Goal: Task Accomplishment & Management: Complete application form

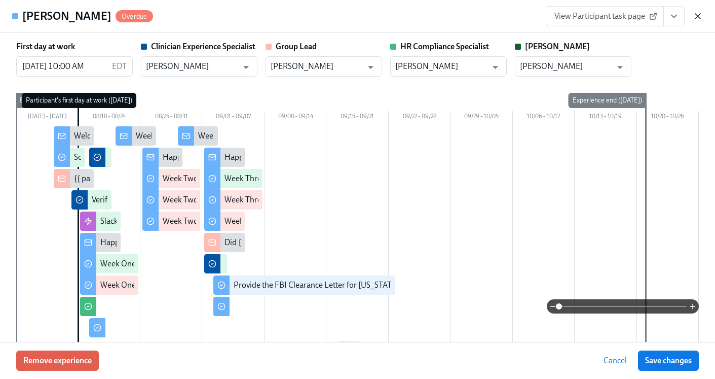
click at [697, 18] on icon "button" at bounding box center [698, 16] width 10 height 10
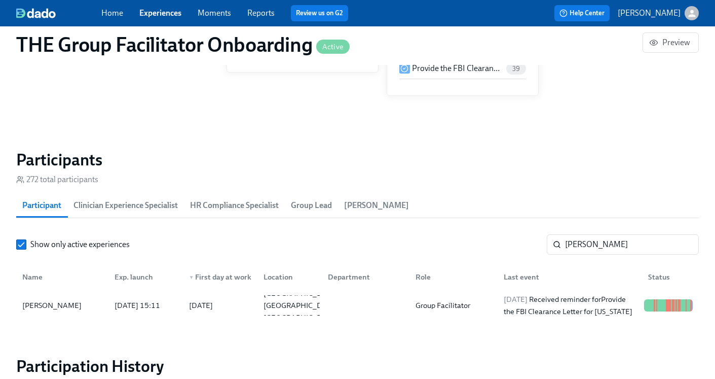
click at [158, 14] on link "Experiences" at bounding box center [160, 13] width 42 height 10
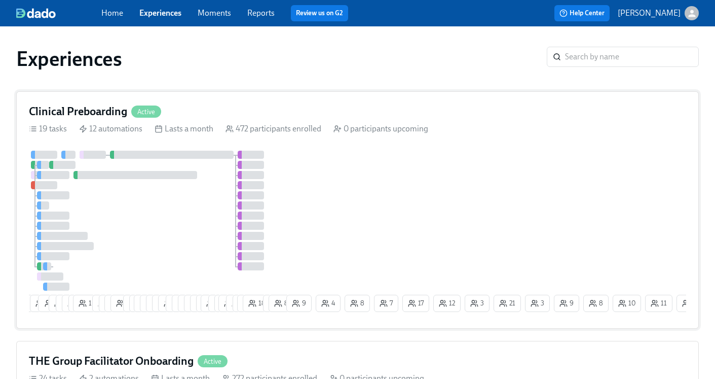
click at [95, 112] on h4 "Clinical Preboarding" at bounding box center [78, 111] width 98 height 15
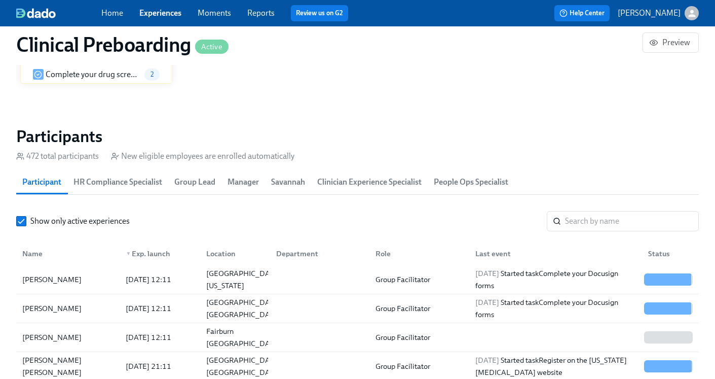
scroll to position [4, 0]
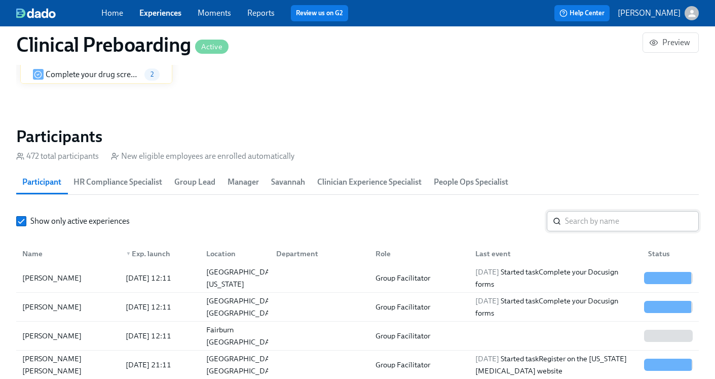
click at [568, 219] on input "search" at bounding box center [632, 221] width 134 height 20
paste input "[PERSON_NAME]"
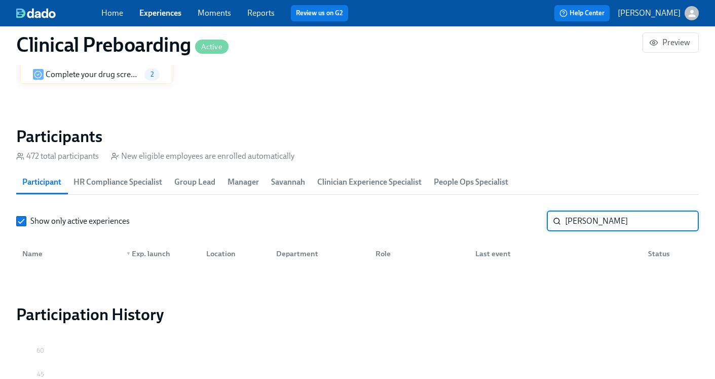
drag, startPoint x: 587, startPoint y: 222, endPoint x: 544, endPoint y: 224, distance: 42.6
click at [544, 225] on div "Show only active experiences [PERSON_NAME] ​" at bounding box center [357, 221] width 683 height 20
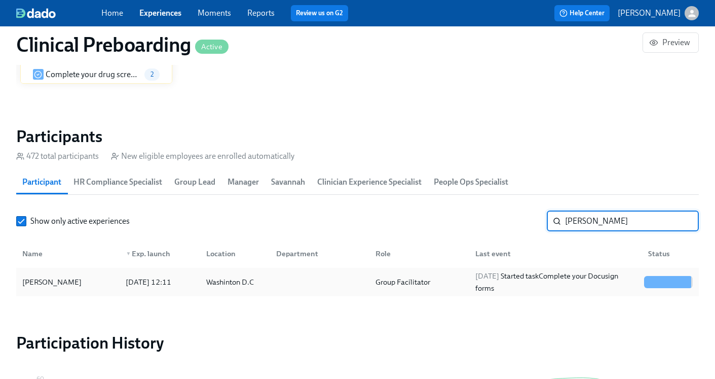
type input "[PERSON_NAME]"
click at [533, 273] on div "[DATE] Started task Complete your Docusign forms" at bounding box center [555, 282] width 169 height 24
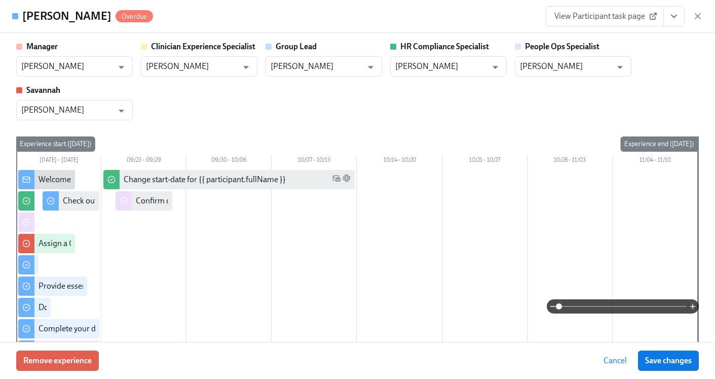
click at [676, 16] on icon "View task page" at bounding box center [674, 16] width 10 height 10
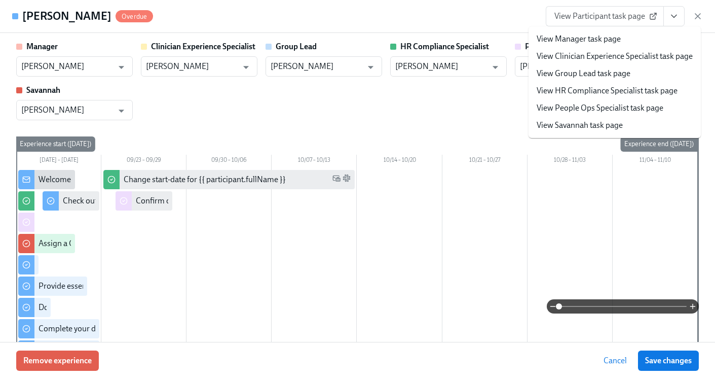
click at [615, 95] on link "View HR Compliance Specialist task page" at bounding box center [607, 90] width 141 height 11
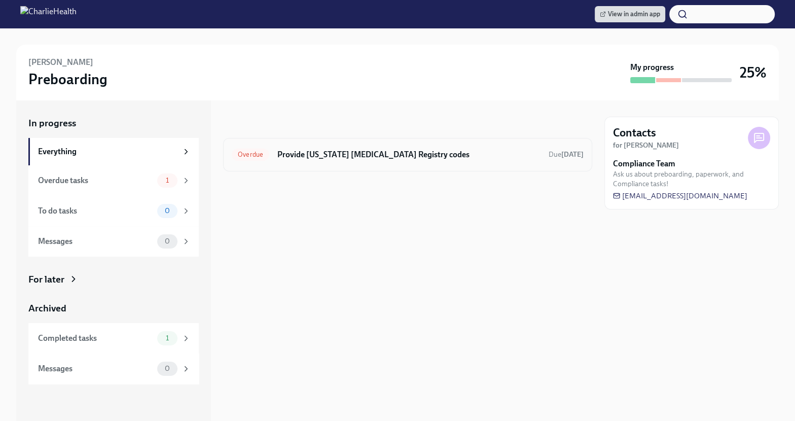
click at [400, 153] on h6 "Provide [US_STATE] [MEDICAL_DATA] Registry codes" at bounding box center [408, 154] width 263 height 11
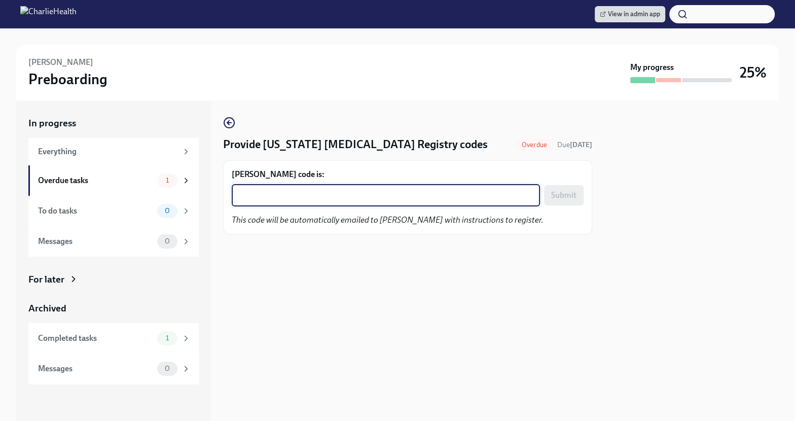
click at [340, 196] on textarea "[PERSON_NAME] code is:" at bounding box center [386, 195] width 296 height 12
paste textarea "CELUF5BNPCBY"
type textarea "CELUF5BNPCBY"
click at [559, 194] on span "Submit" at bounding box center [563, 195] width 25 height 10
